Goal: Navigation & Orientation: Understand site structure

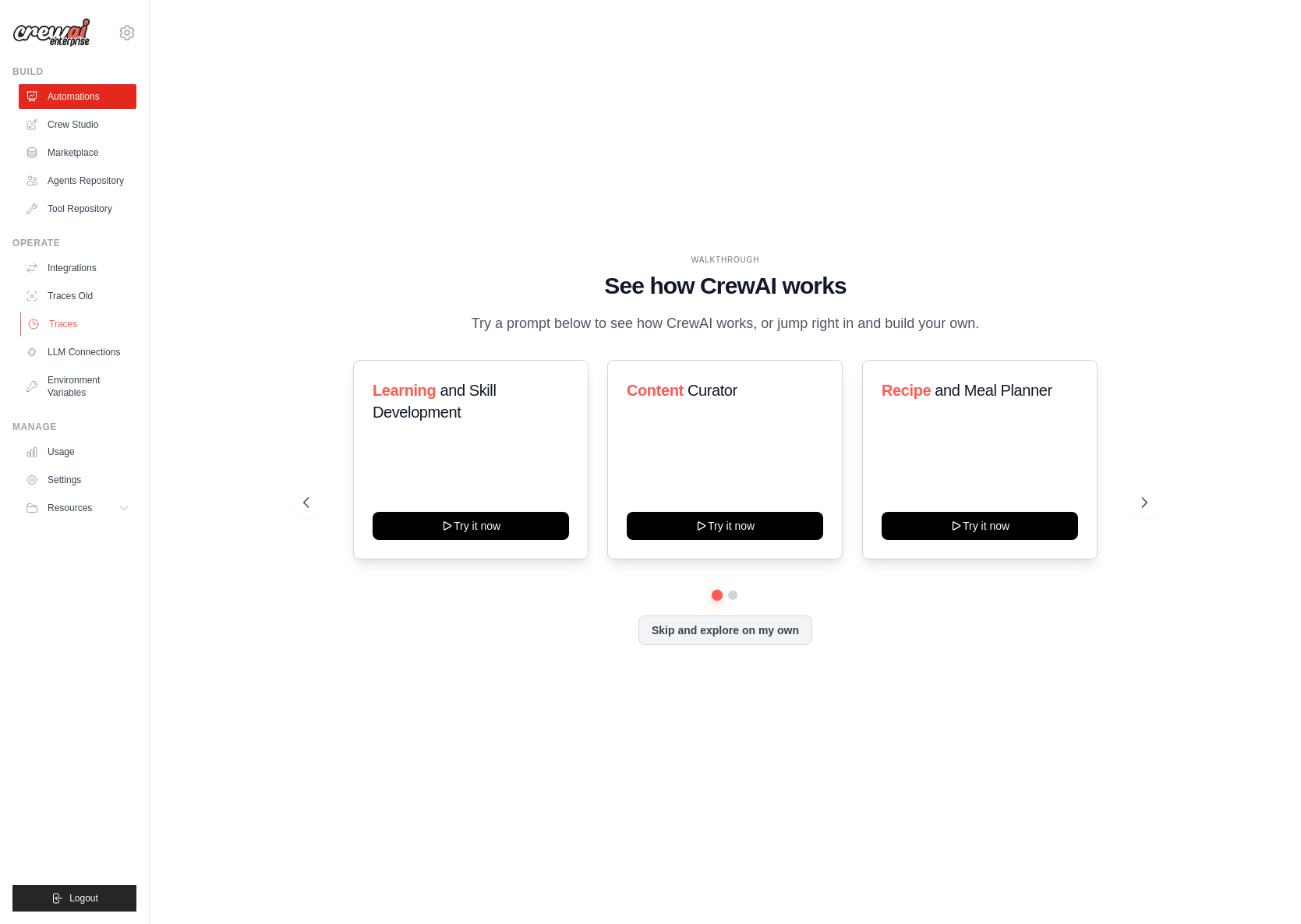
click at [73, 336] on link "Traces" at bounding box center [79, 325] width 118 height 25
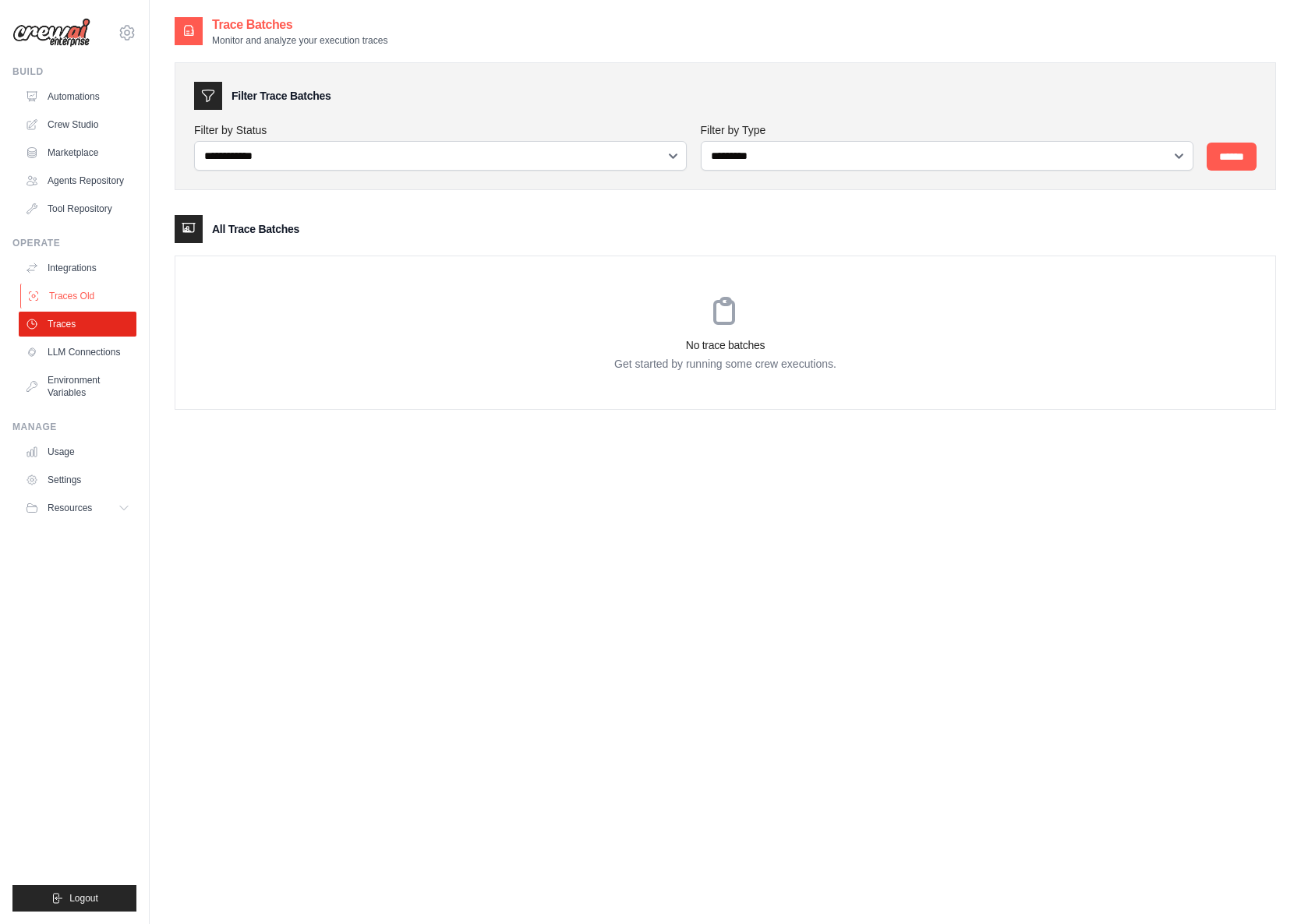
click at [80, 305] on link "Traces Old" at bounding box center [79, 296] width 118 height 25
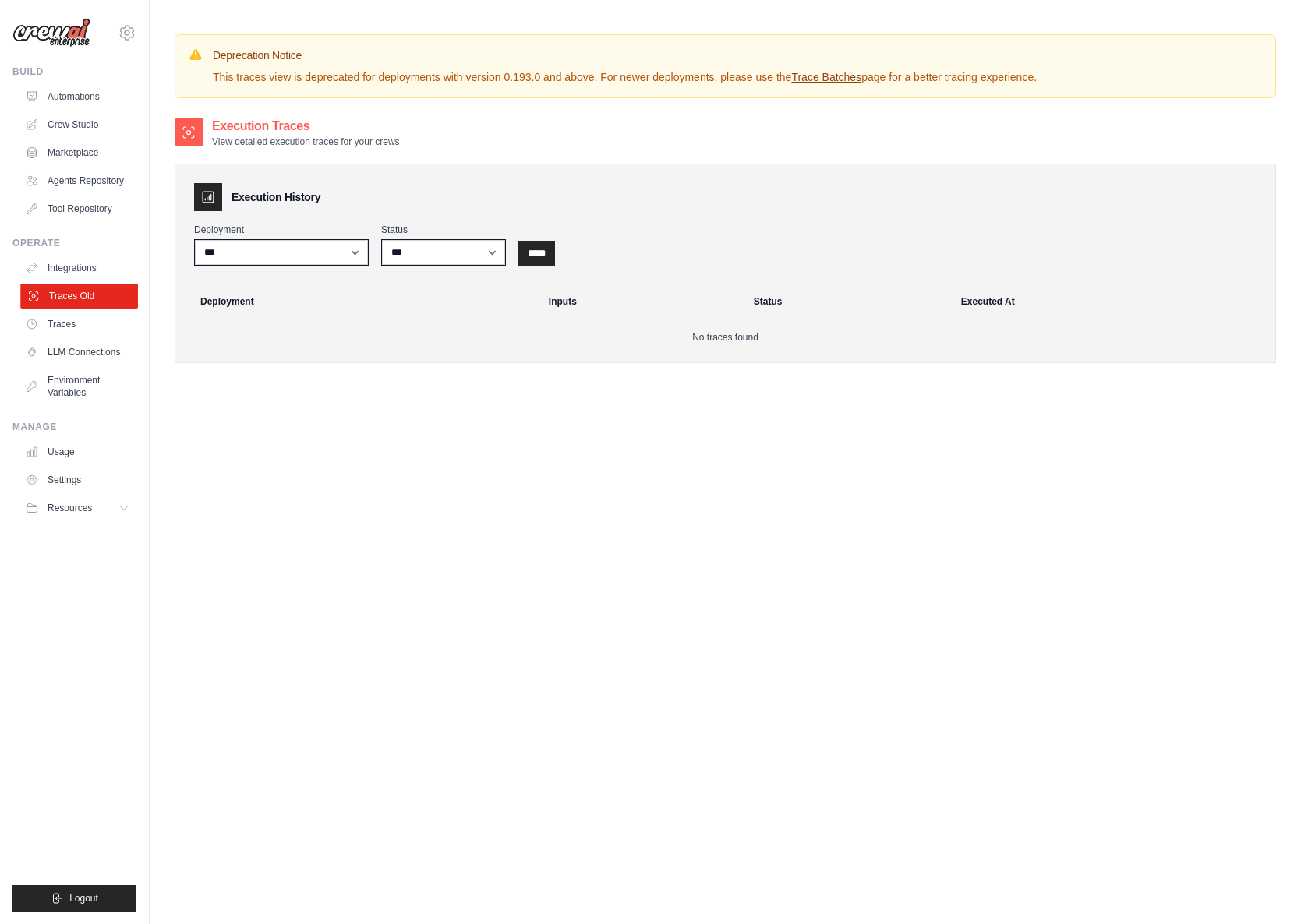
click at [61, 309] on link "Traces Old" at bounding box center [79, 296] width 118 height 25
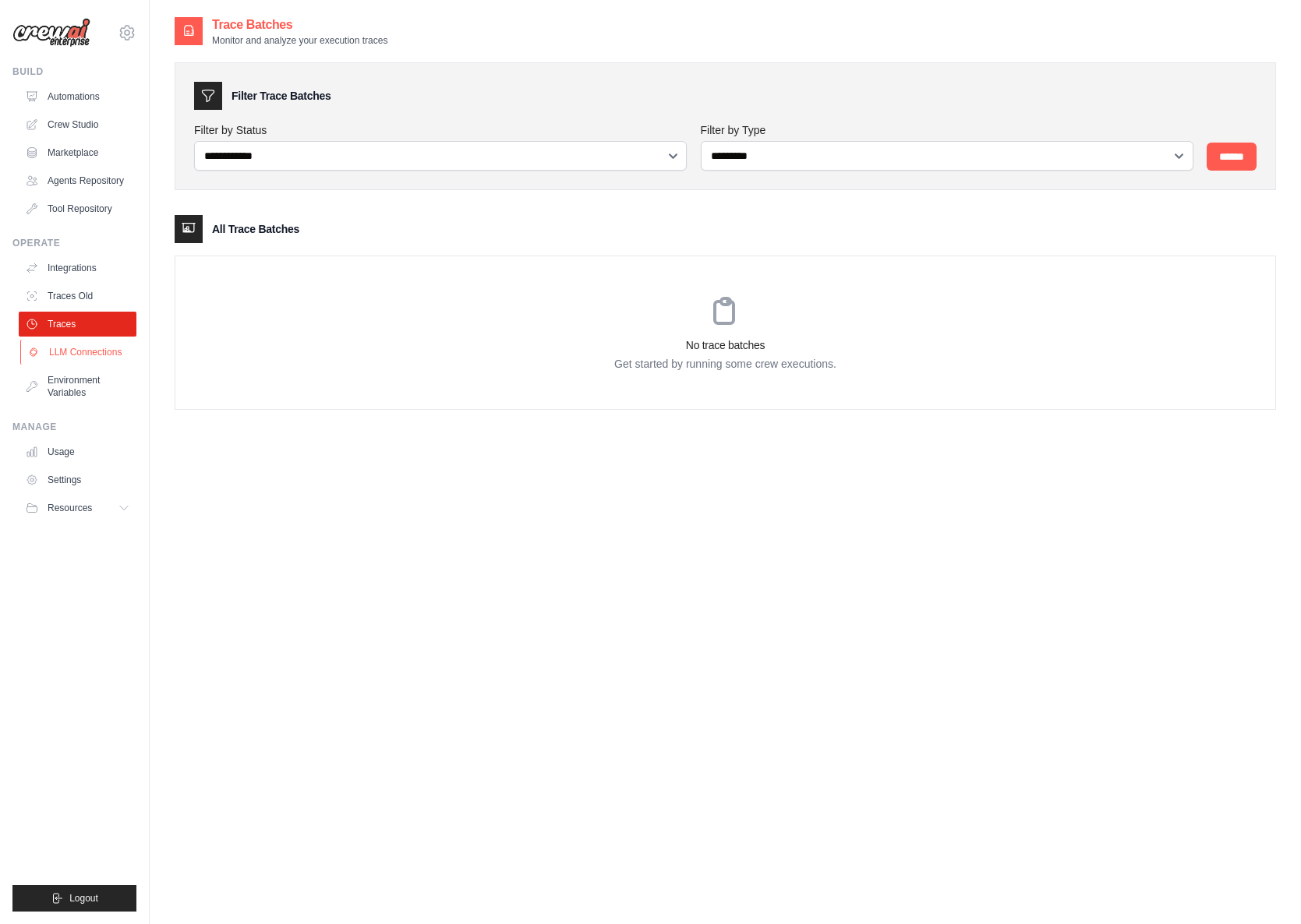
click at [89, 363] on link "LLM Connections" at bounding box center [79, 352] width 118 height 25
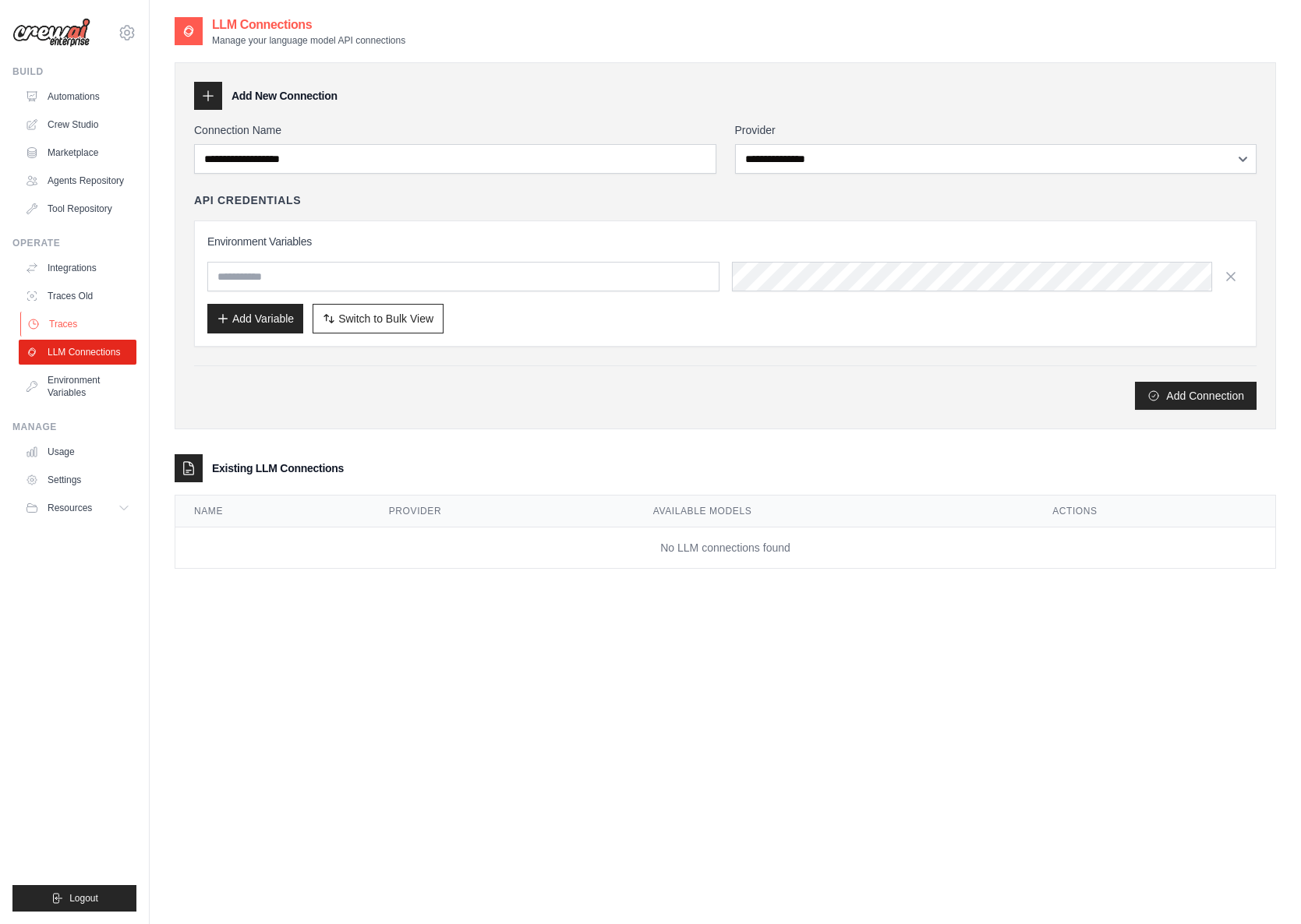
click at [65, 330] on link "Traces" at bounding box center [79, 325] width 118 height 25
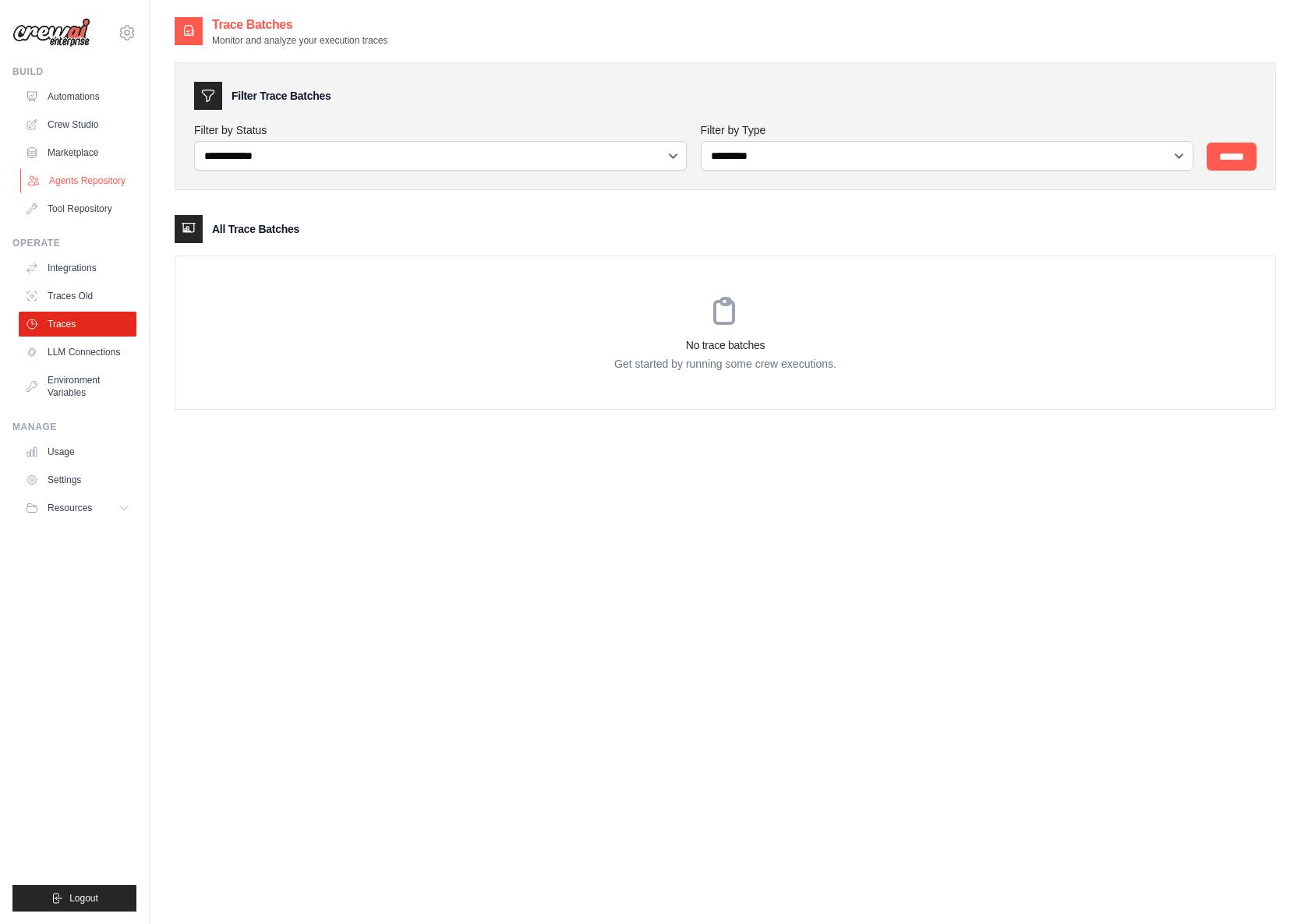
click at [90, 172] on link "Agents Repository" at bounding box center [79, 181] width 118 height 25
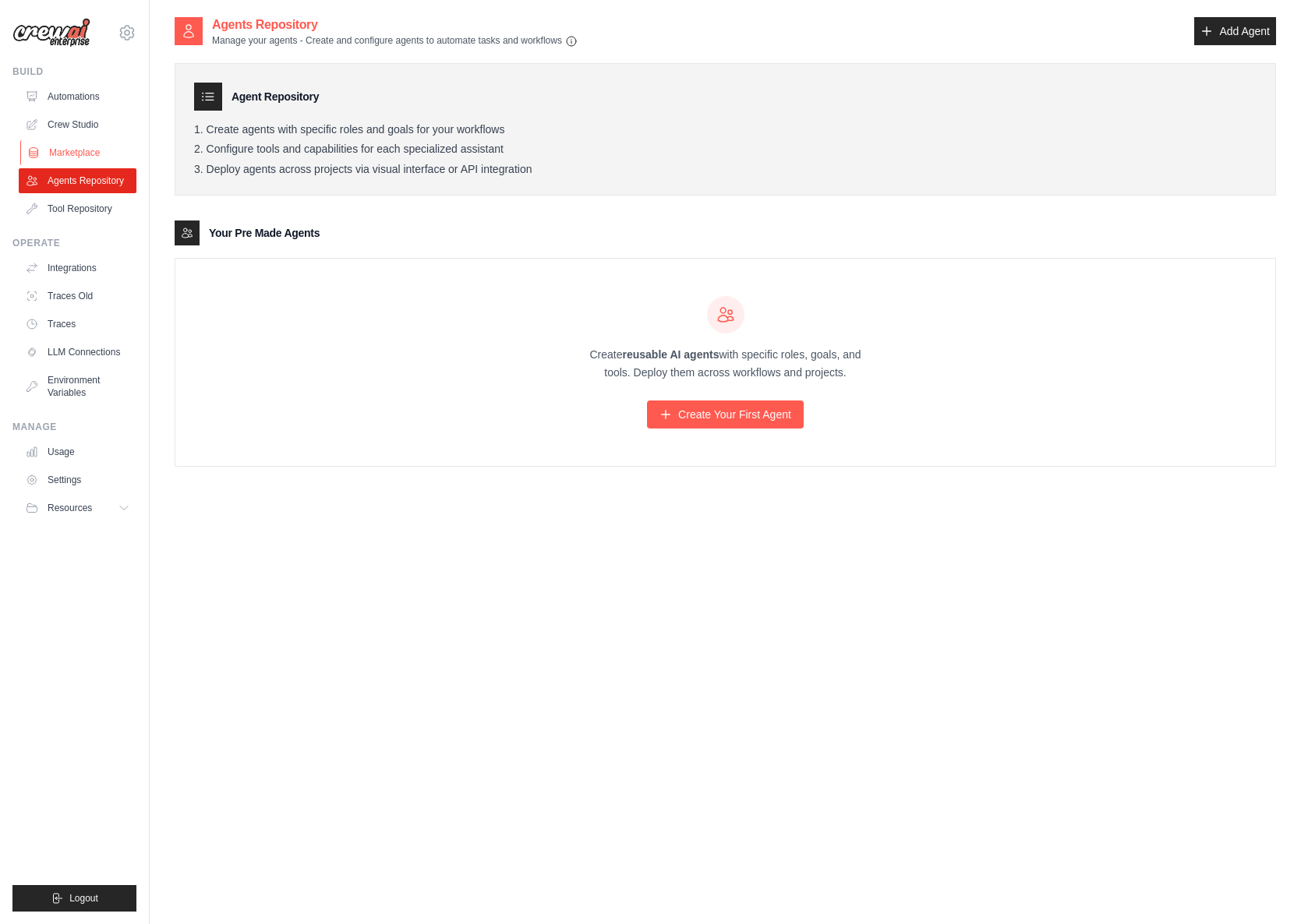
click at [83, 156] on link "Marketplace" at bounding box center [79, 153] width 118 height 25
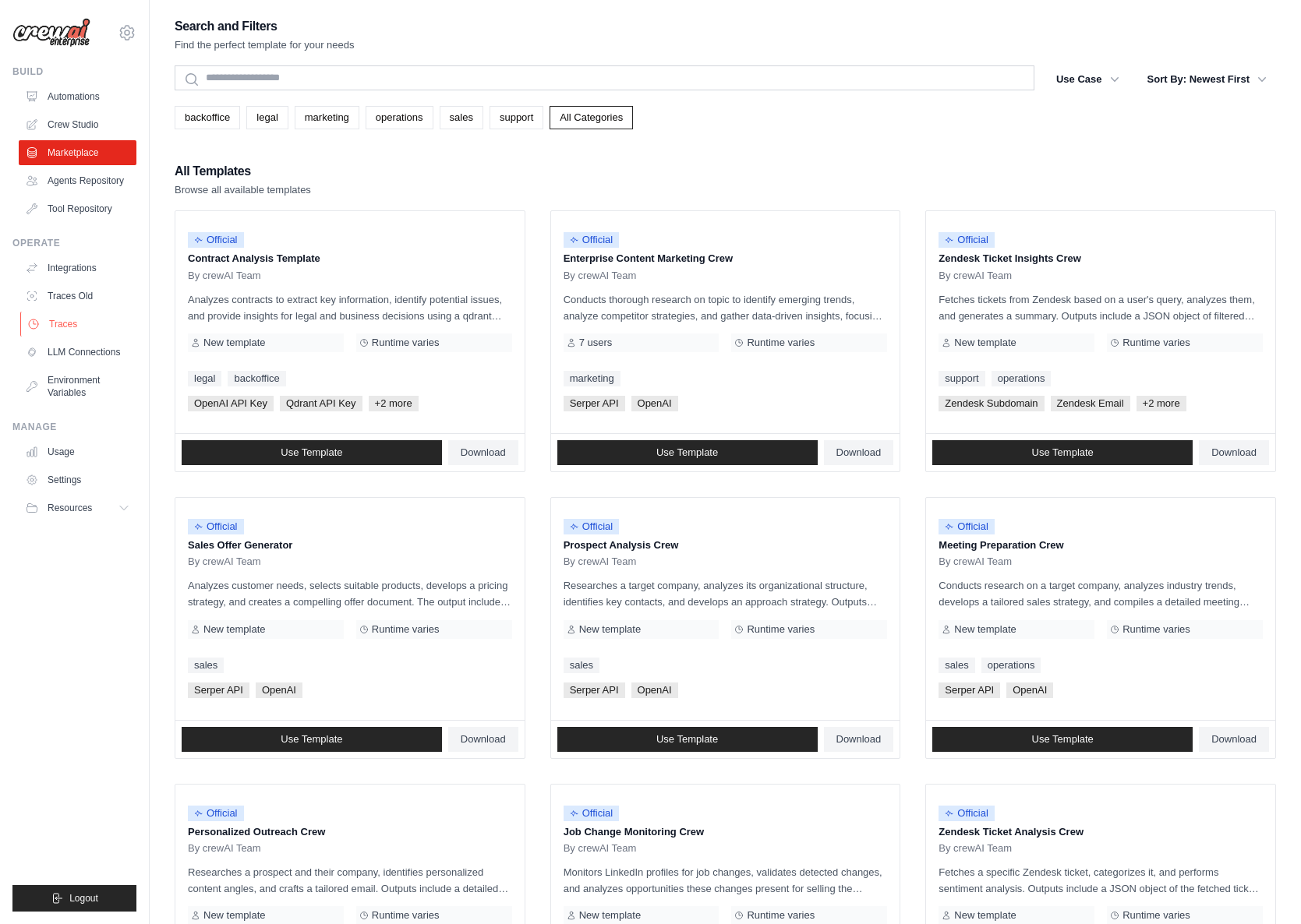
click at [73, 335] on link "Traces" at bounding box center [79, 325] width 118 height 25
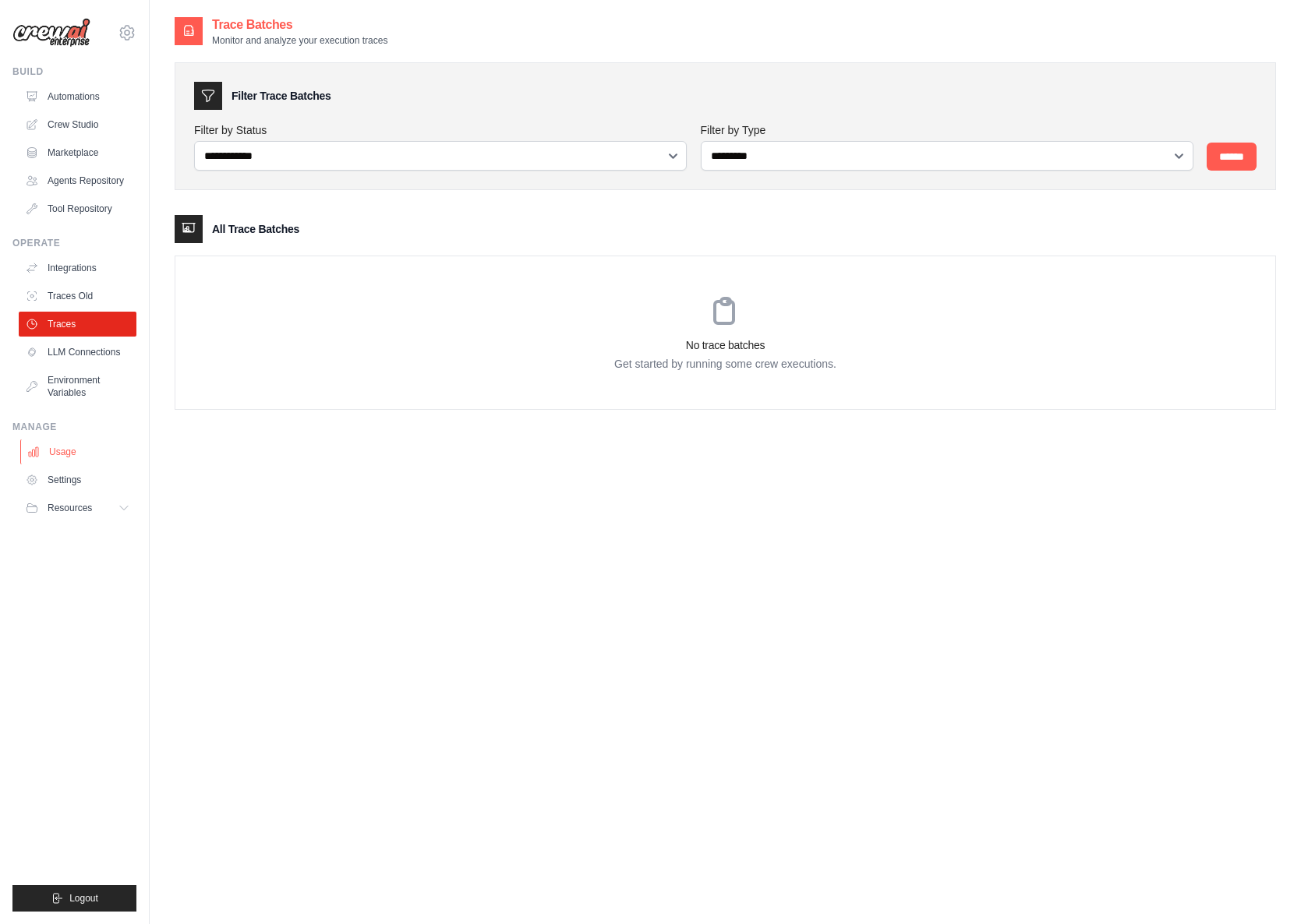
click at [51, 465] on link "Usage" at bounding box center [79, 452] width 118 height 25
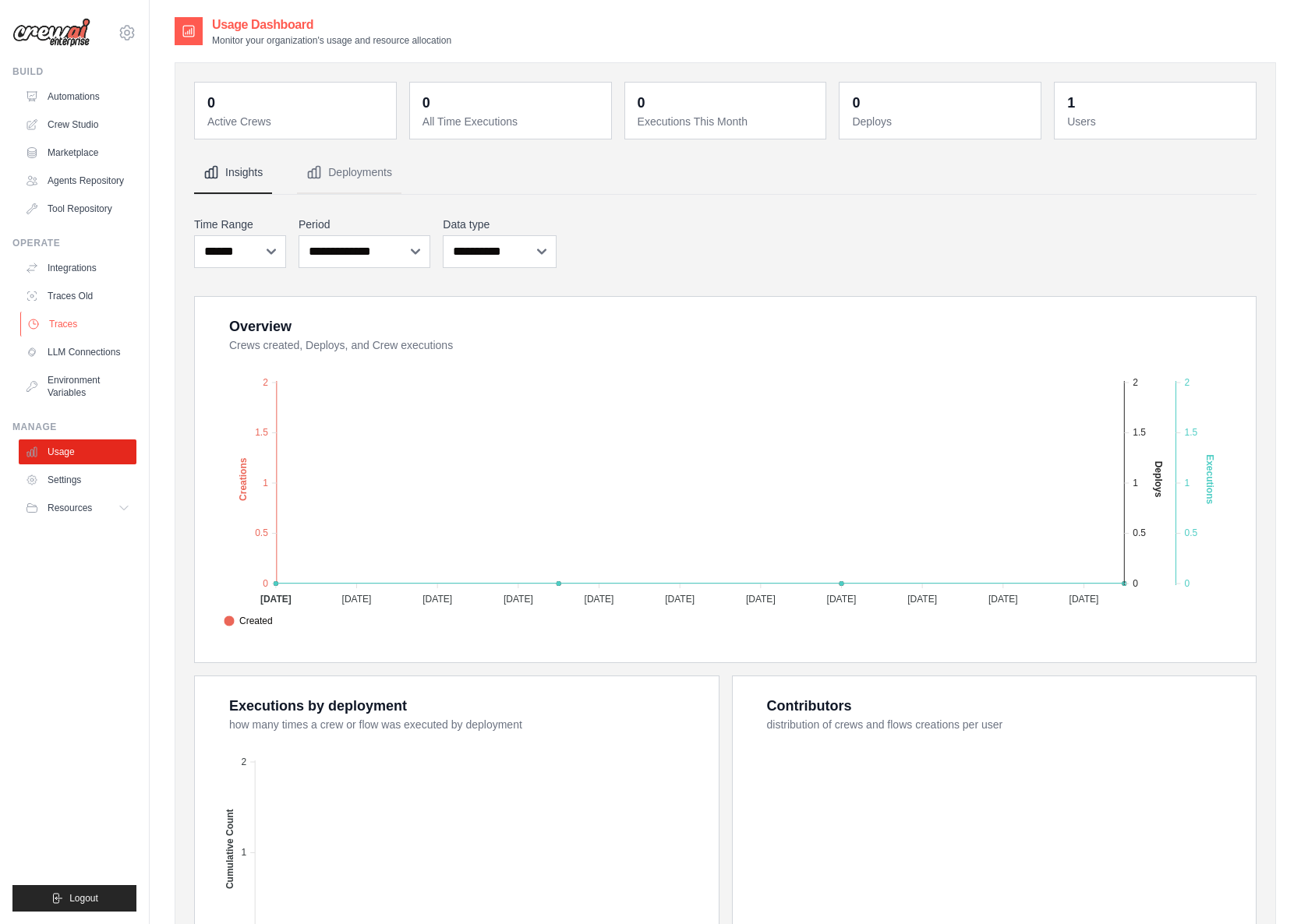
click at [73, 336] on link "Traces" at bounding box center [79, 325] width 118 height 25
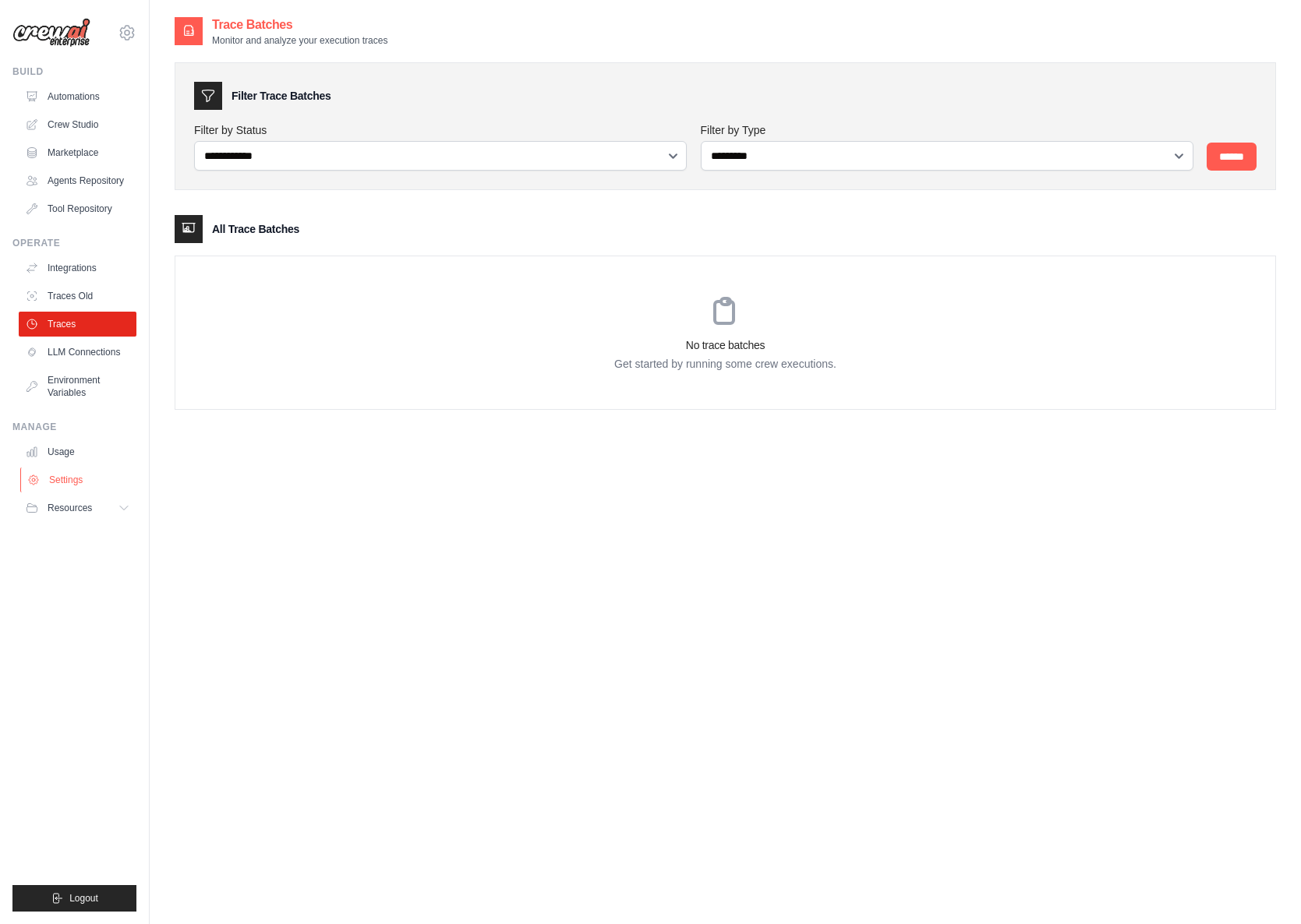
click at [103, 486] on link "Settings" at bounding box center [79, 480] width 118 height 25
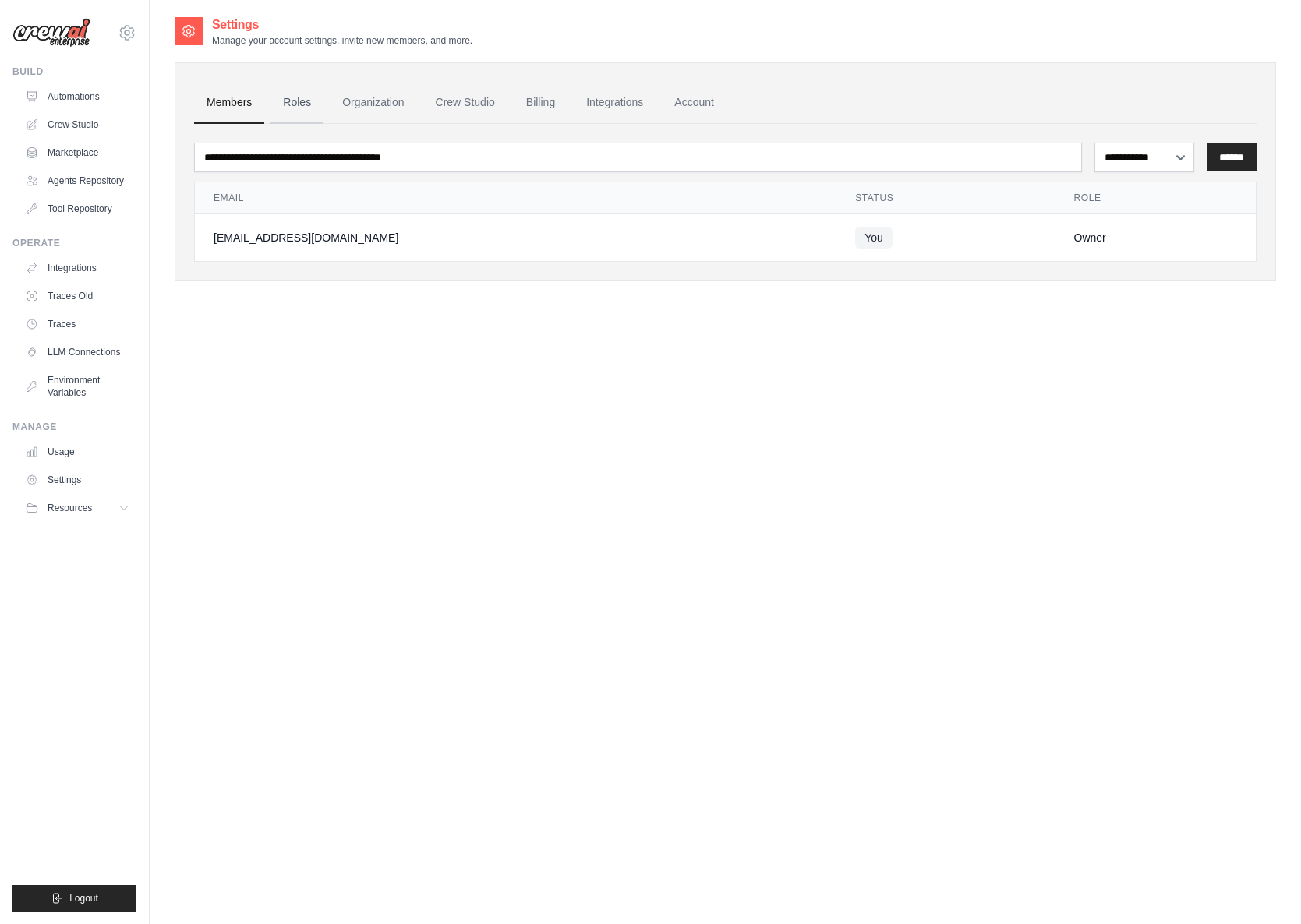
click at [306, 110] on link "Roles" at bounding box center [297, 103] width 53 height 42
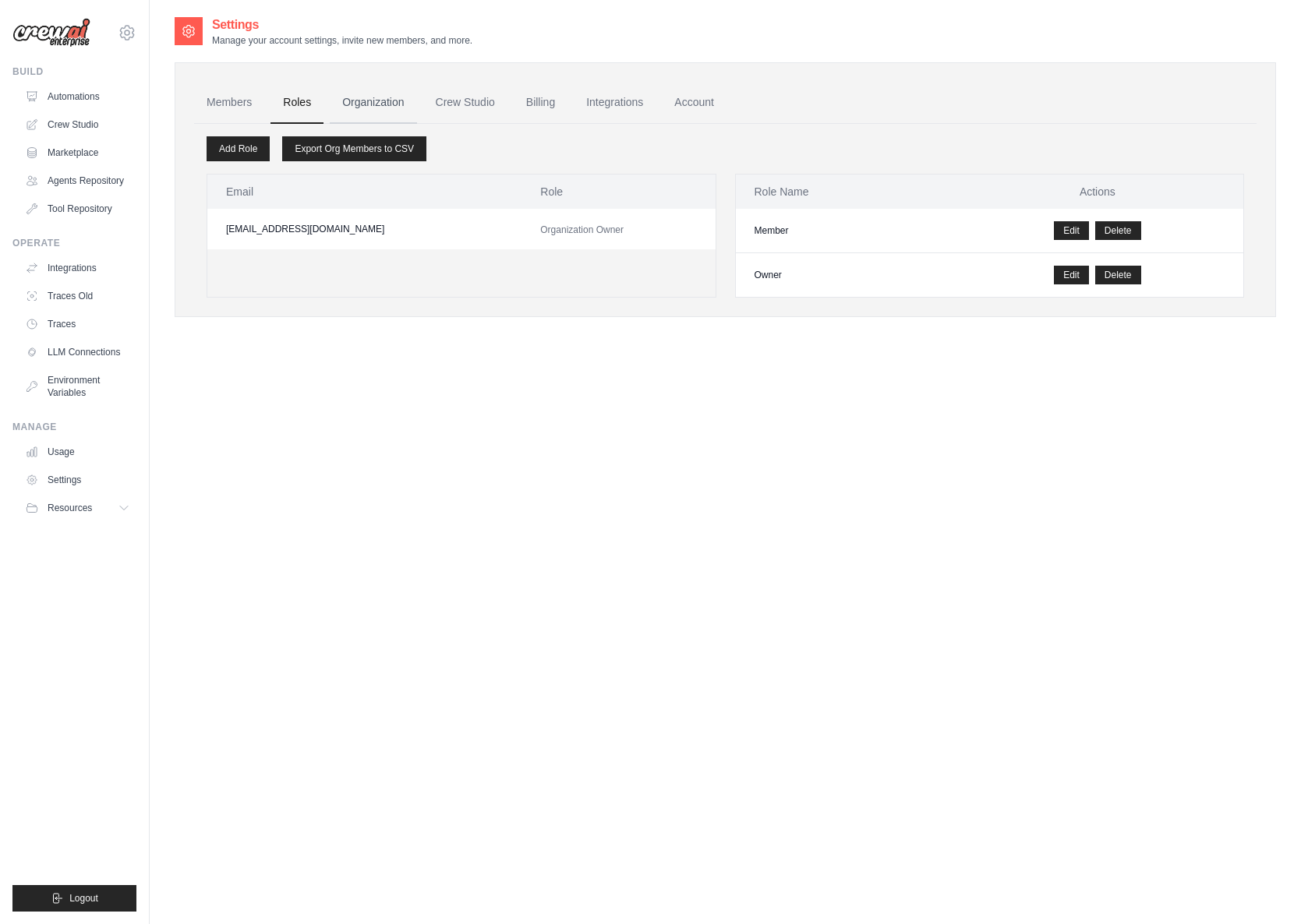
click at [388, 105] on link "Organization" at bounding box center [373, 103] width 87 height 42
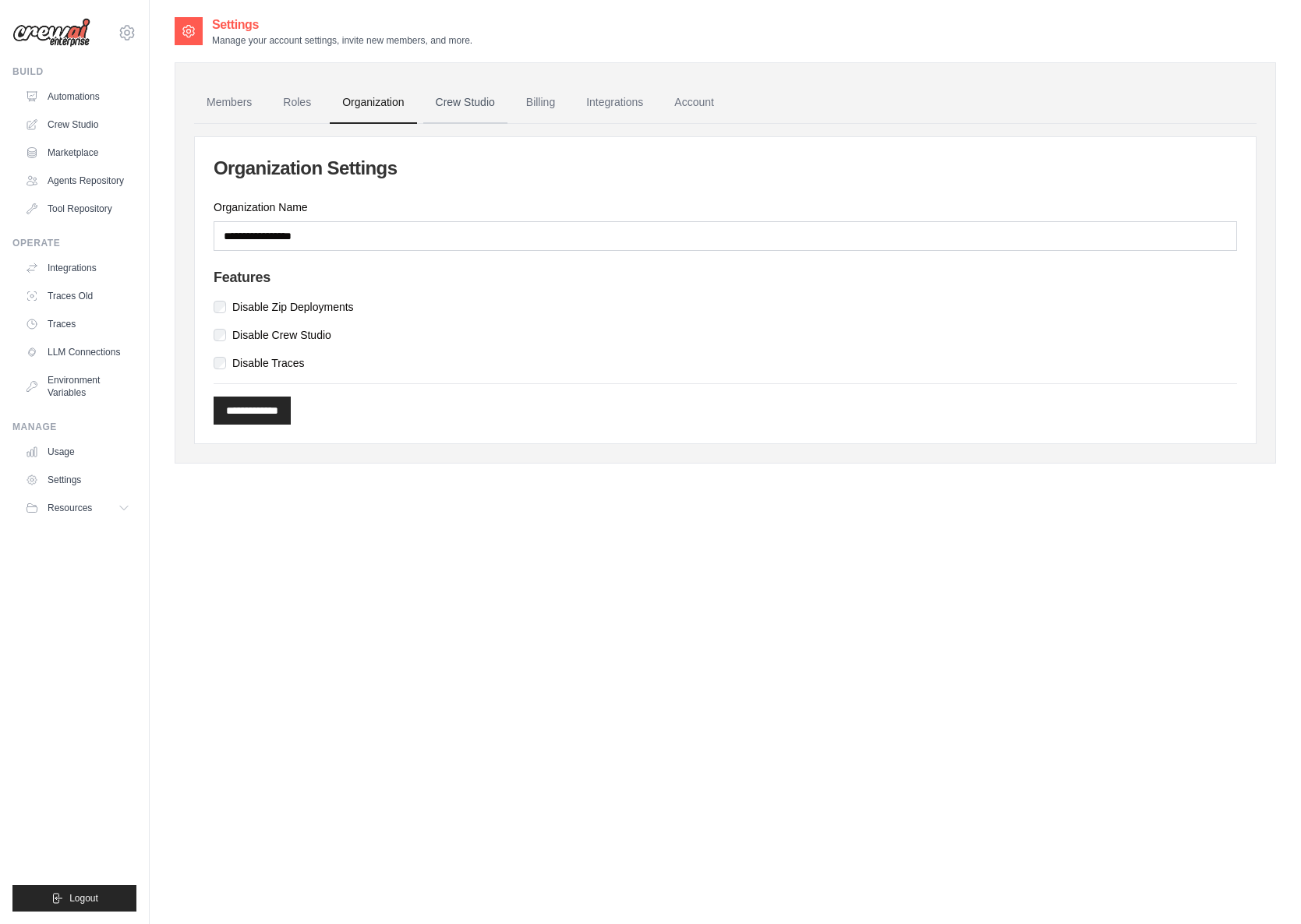
click at [497, 104] on link "Crew Studio" at bounding box center [465, 103] width 84 height 42
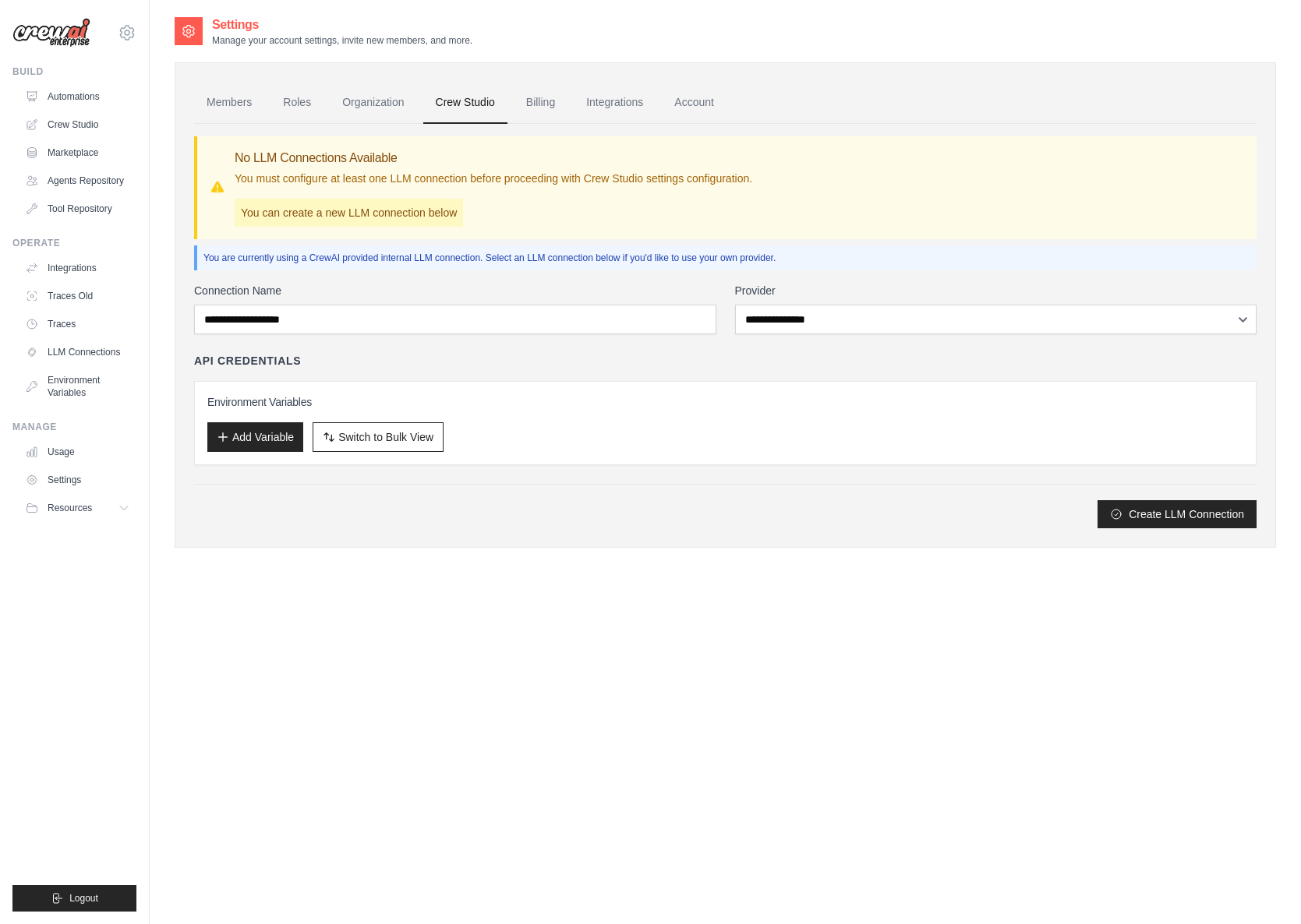
click at [568, 102] on link "Billing" at bounding box center [541, 103] width 54 height 42
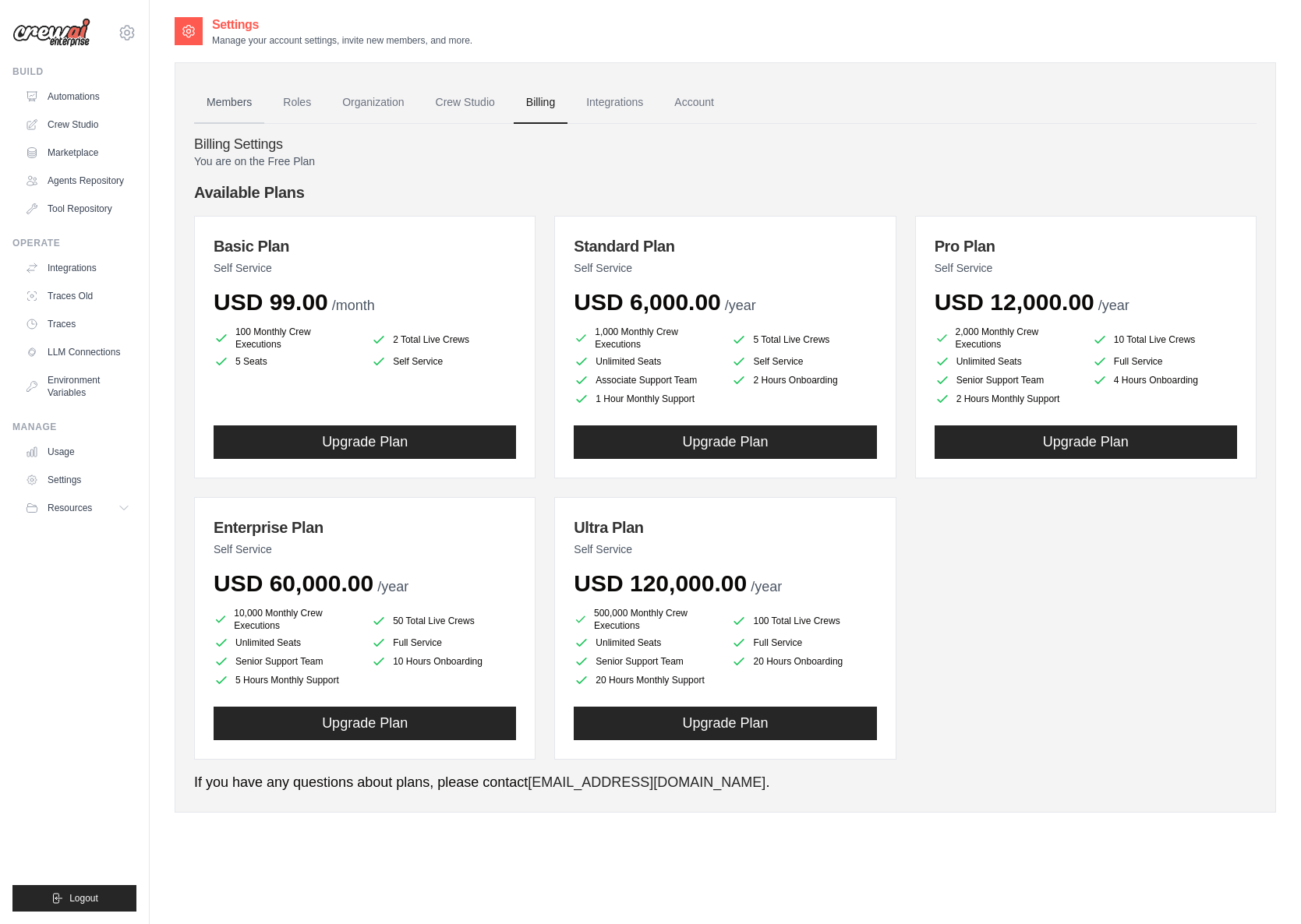
click at [200, 107] on link "Members" at bounding box center [229, 103] width 70 height 42
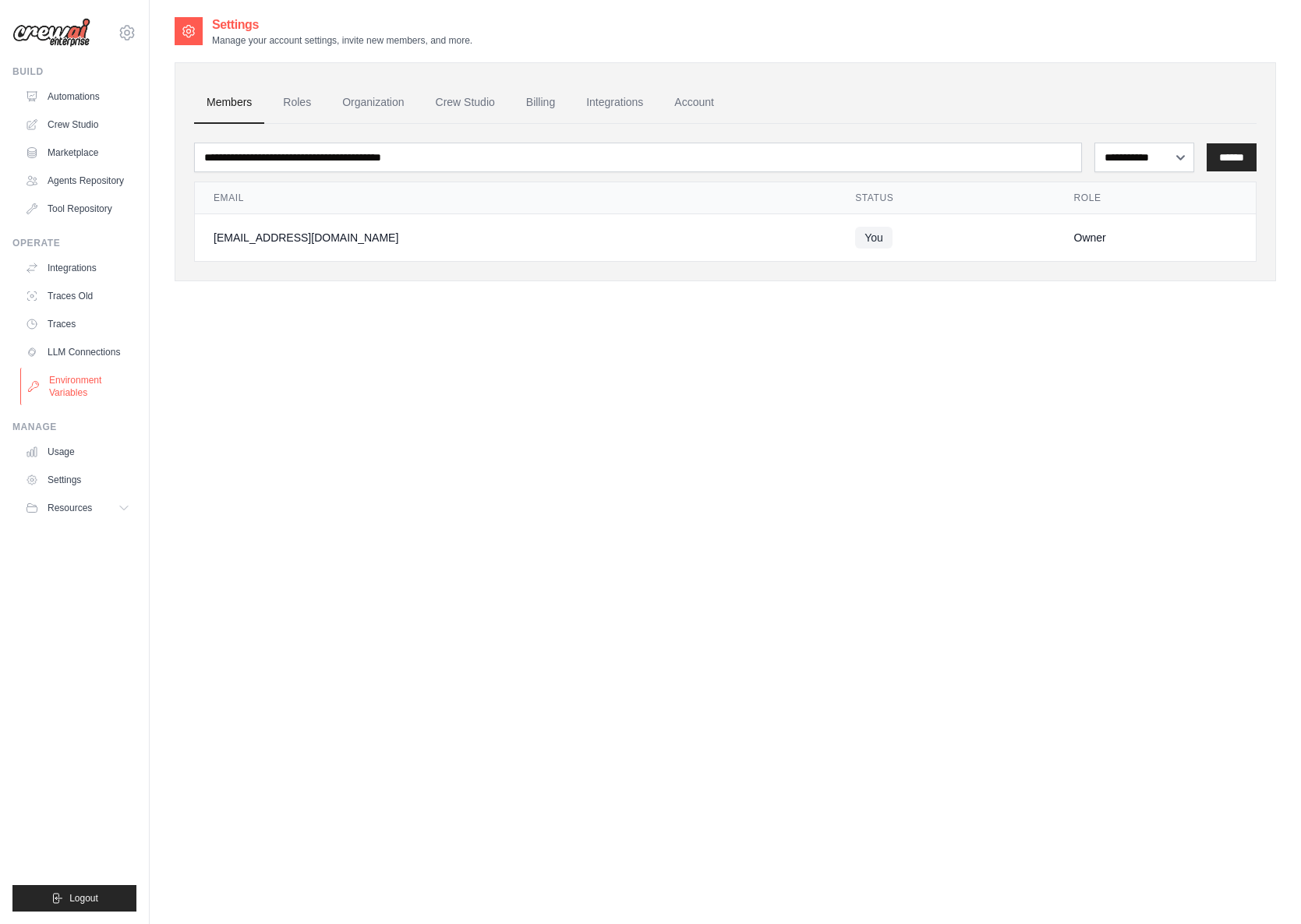
click at [90, 388] on link "Environment Variables" at bounding box center [79, 387] width 118 height 37
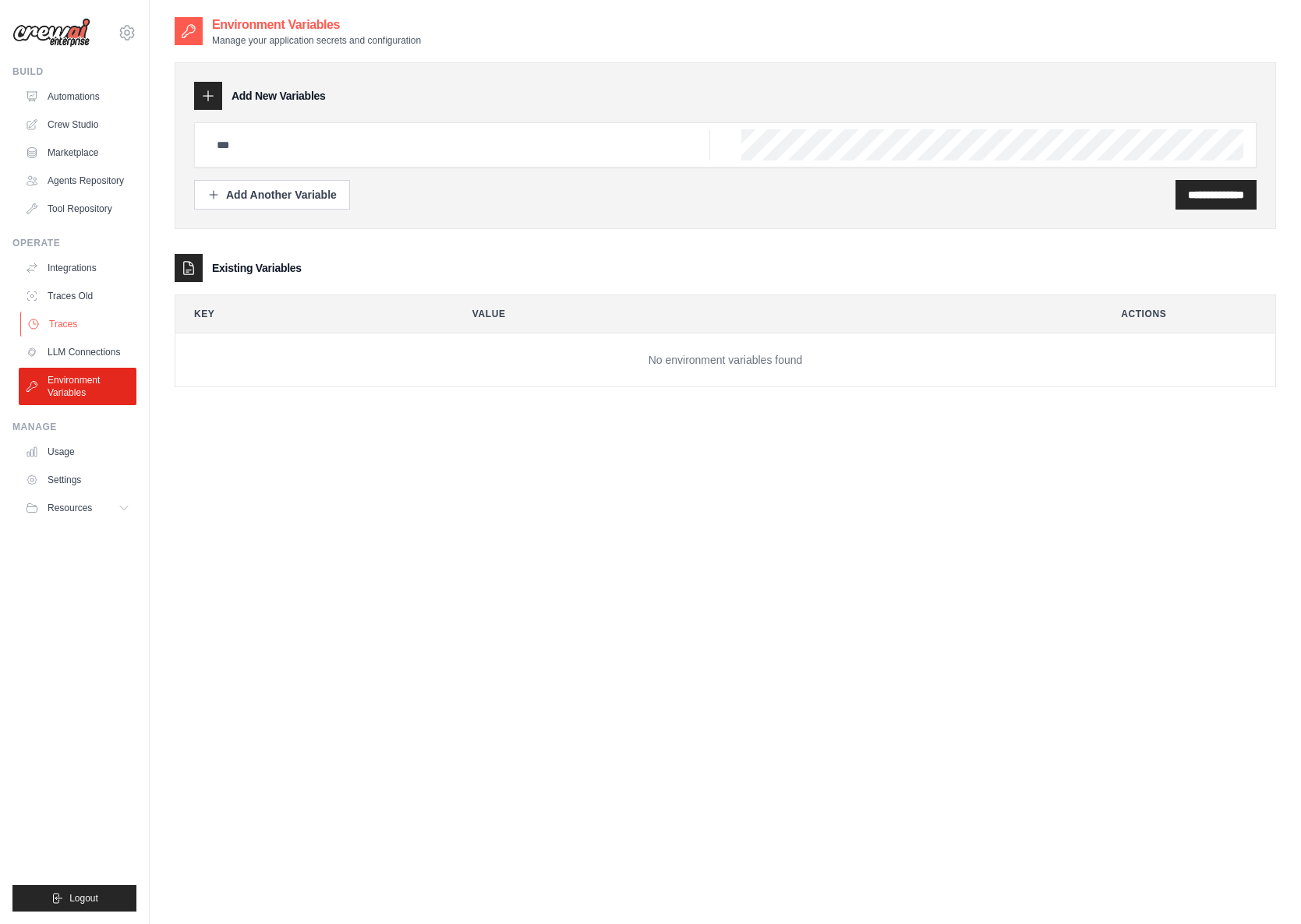
click at [65, 336] on link "Traces" at bounding box center [79, 325] width 118 height 25
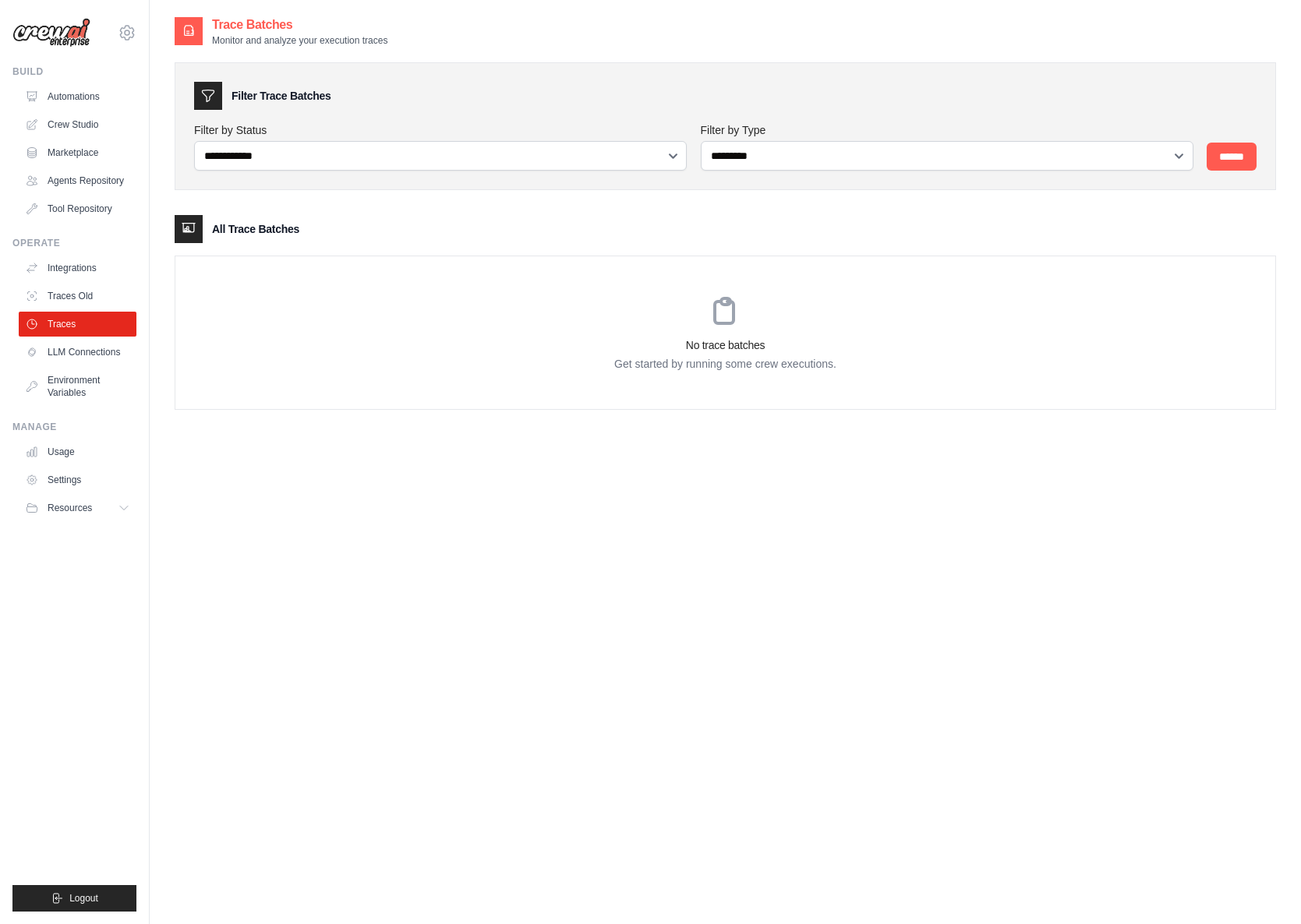
click at [492, 309] on div "No trace batches Get started by running some crew executions." at bounding box center [726, 333] width 1100 height 153
click at [87, 100] on link "Automations" at bounding box center [79, 97] width 118 height 25
